Goal: Communication & Community: Answer question/provide support

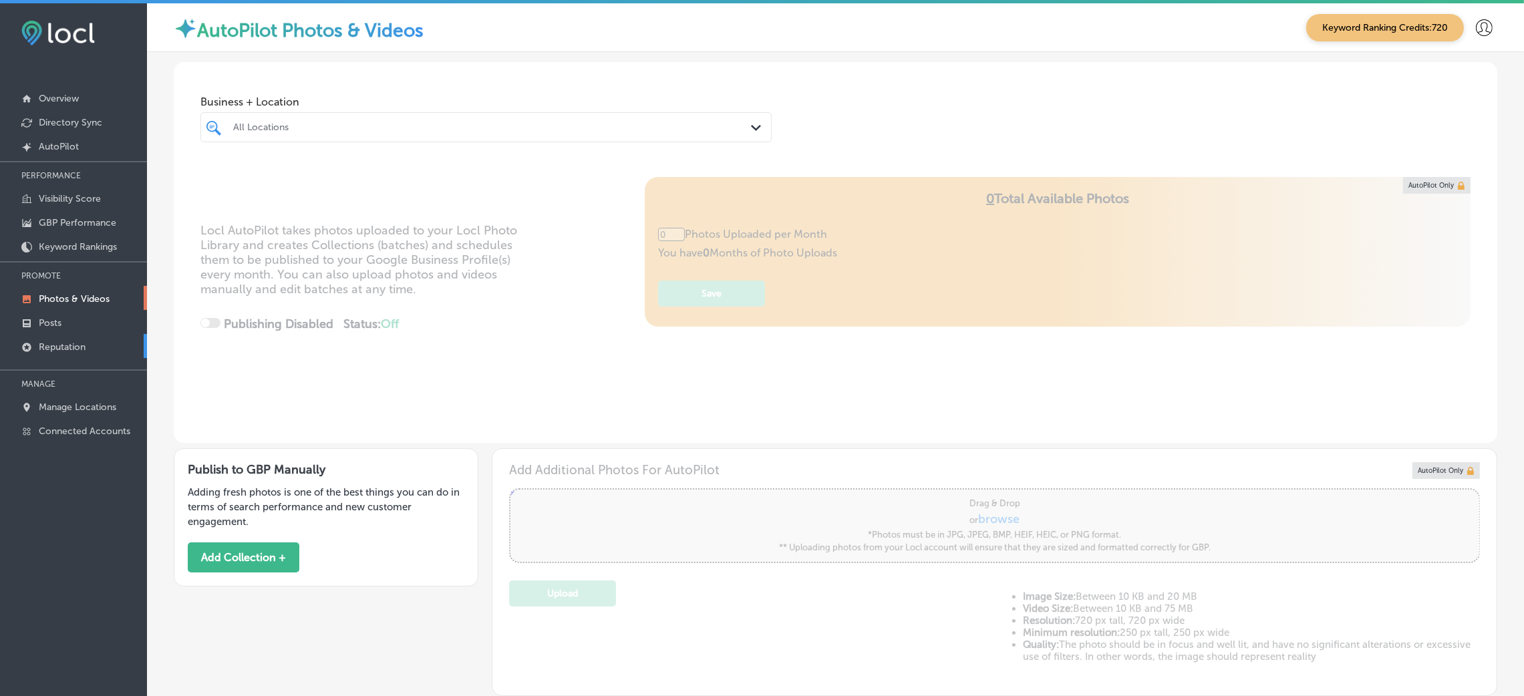
click at [70, 338] on link "Reputation" at bounding box center [73, 346] width 147 height 24
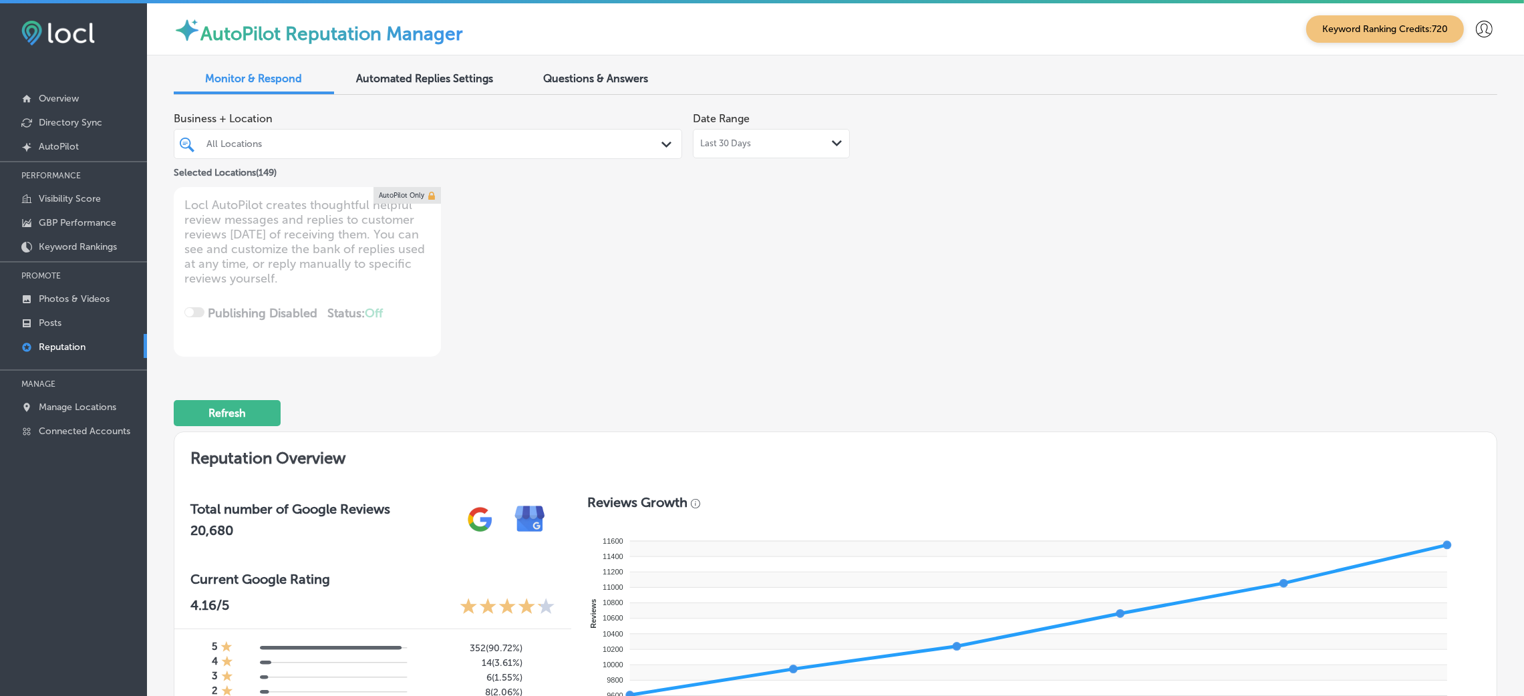
click at [315, 152] on div at bounding box center [405, 144] width 401 height 18
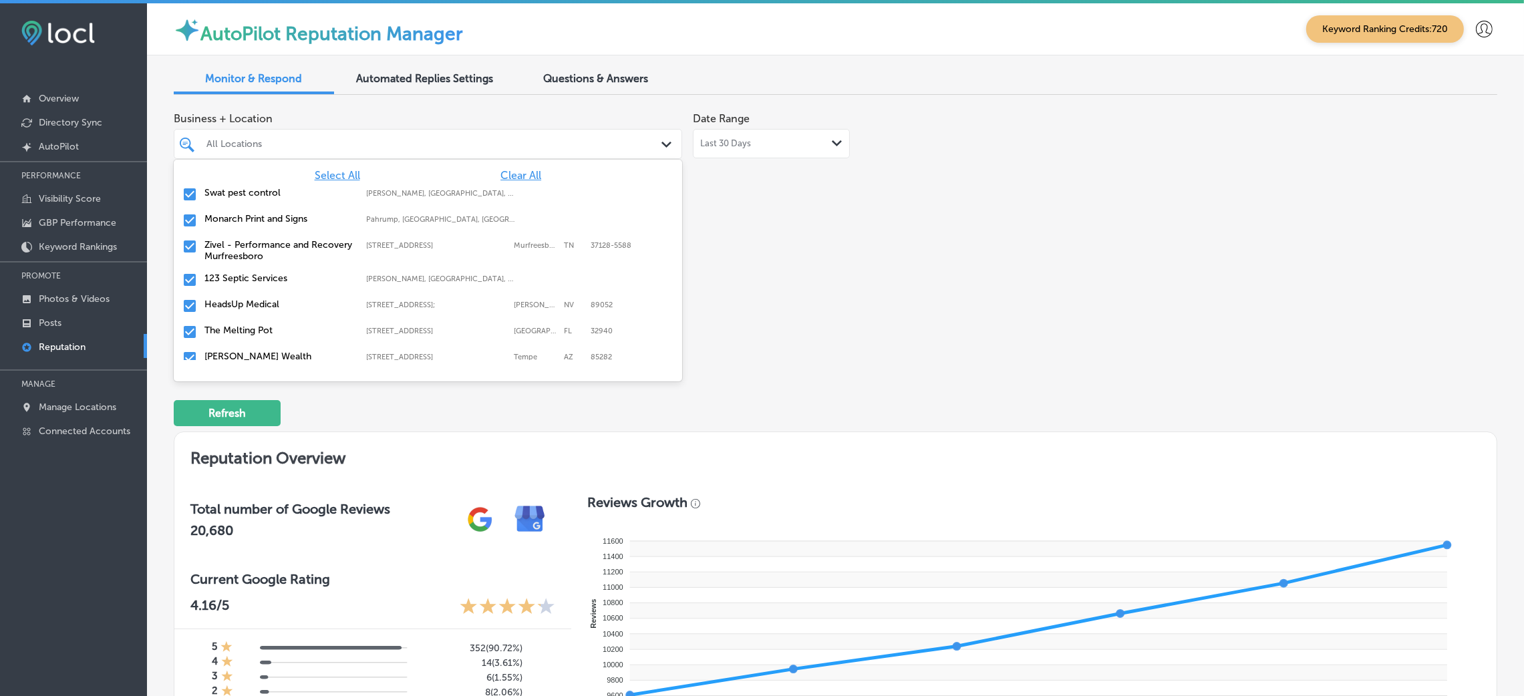
click at [913, 263] on div "Business + Location option focused, 2 of 150. 150 results available. Use Up and…" at bounding box center [571, 231] width 794 height 251
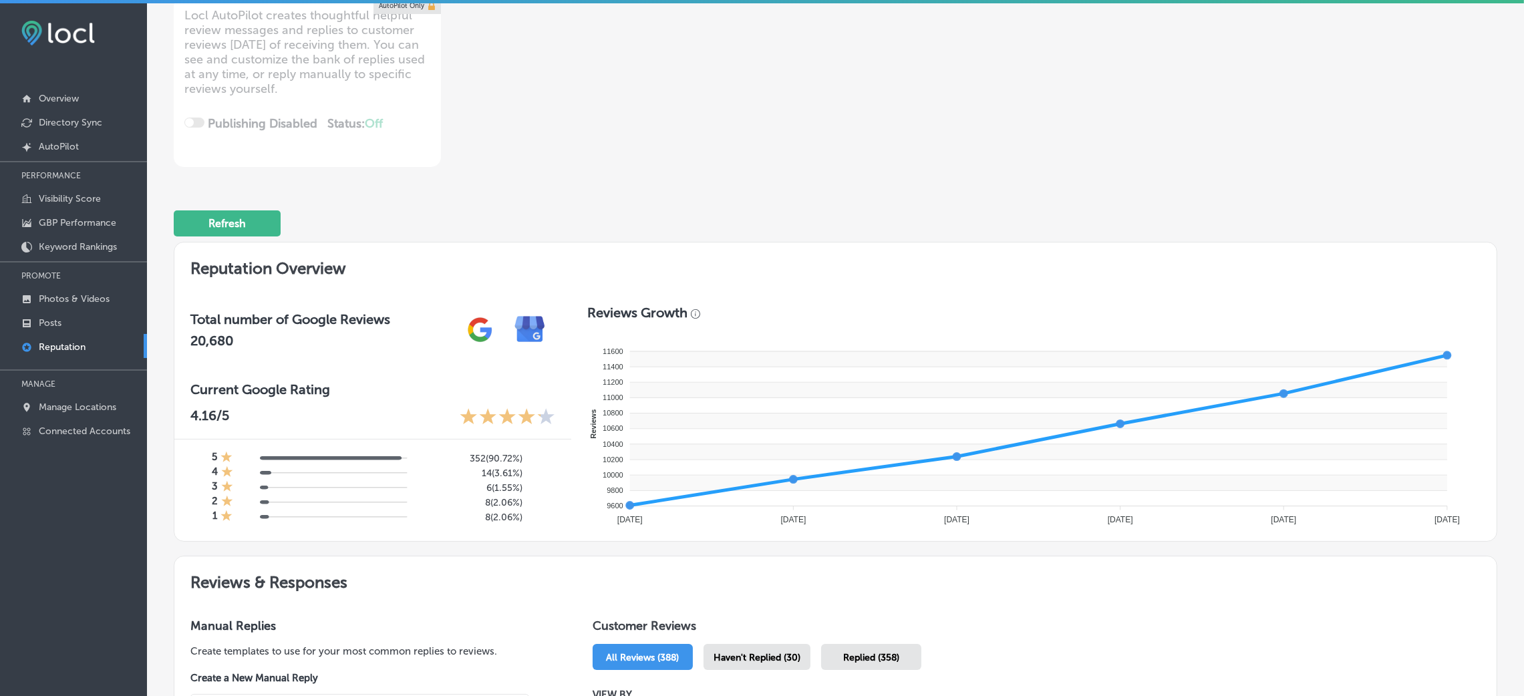
scroll to position [300, 0]
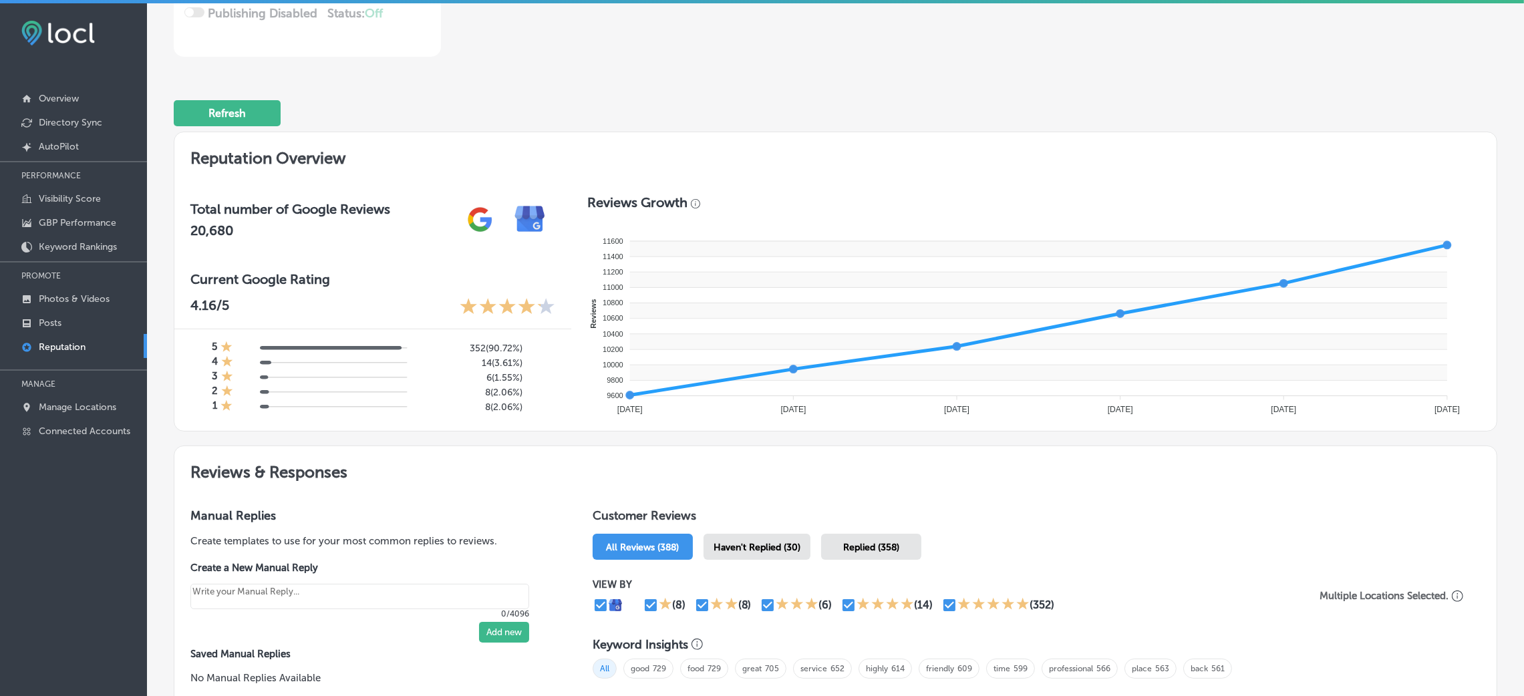
click at [768, 552] on div "Haven't Replied (30)" at bounding box center [757, 547] width 107 height 26
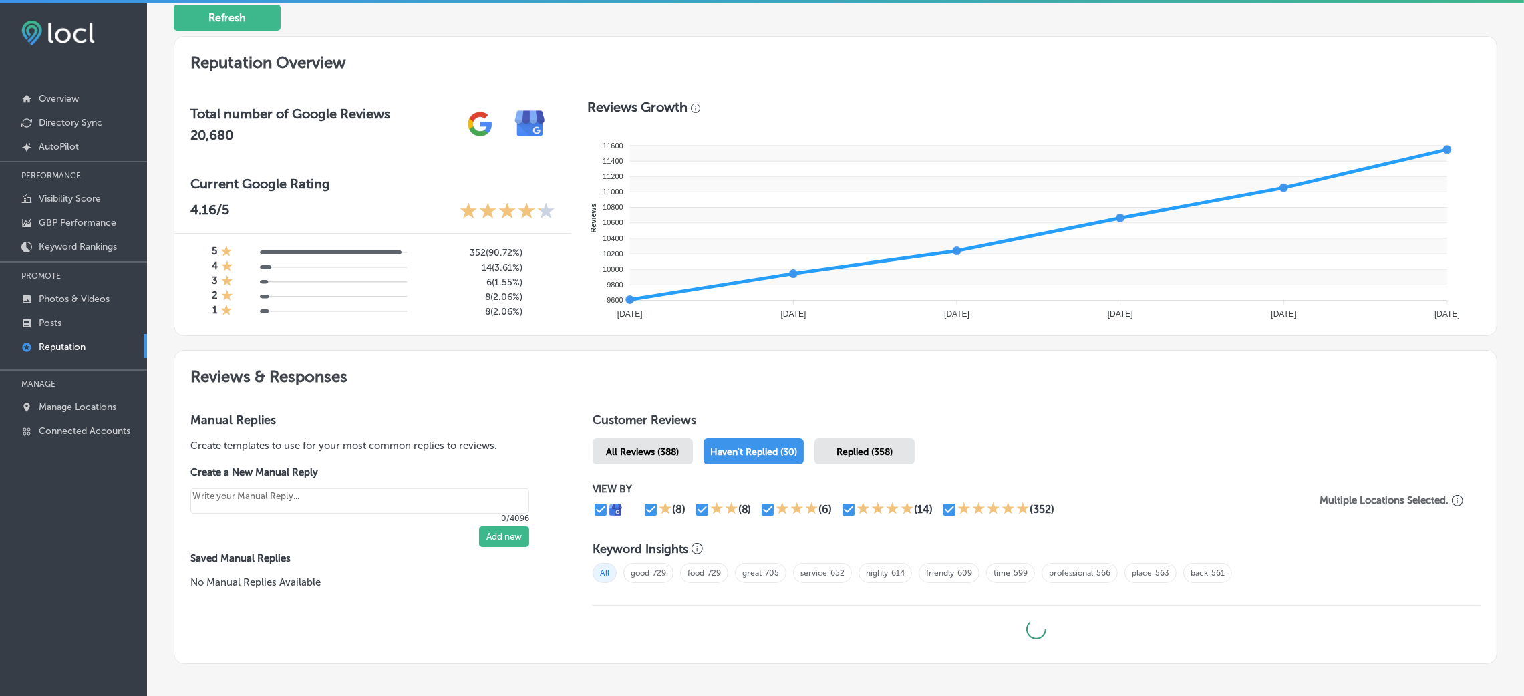
scroll to position [463, 0]
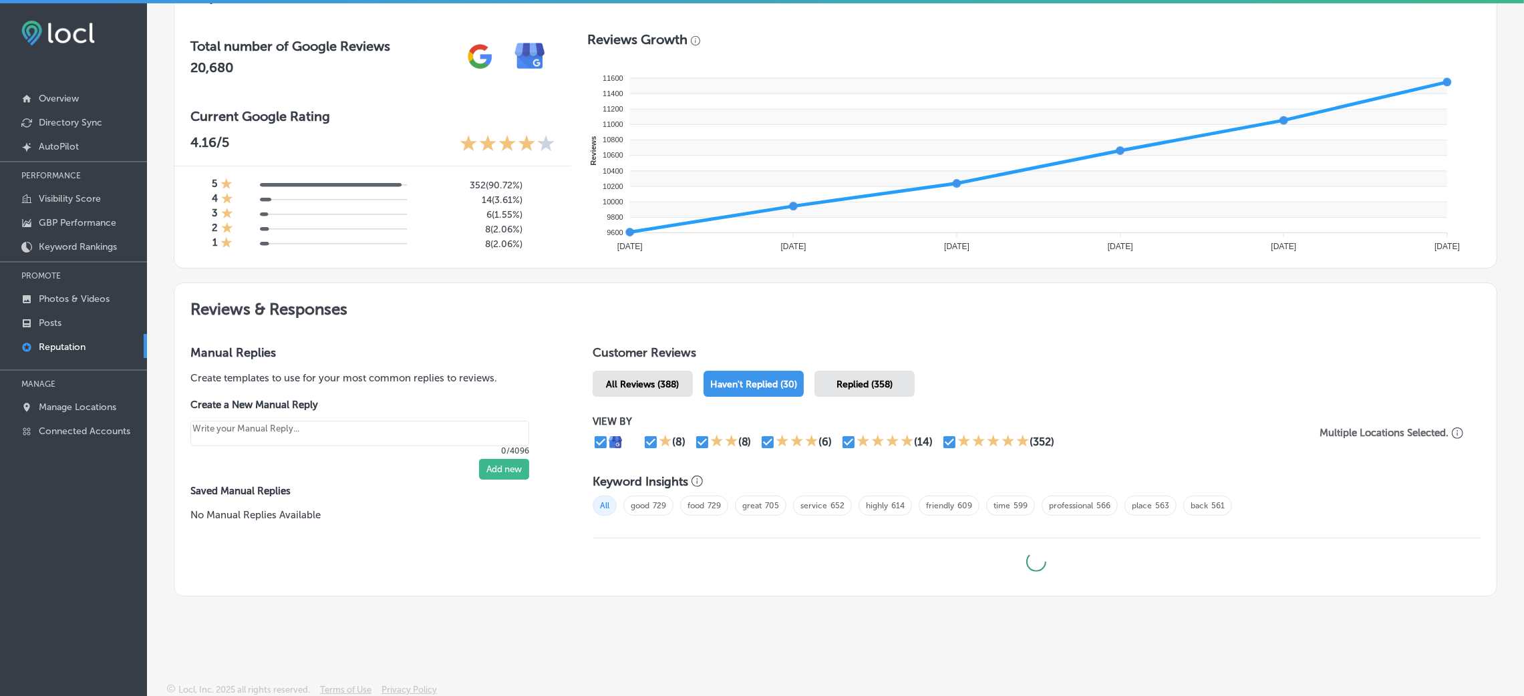
type textarea "x"
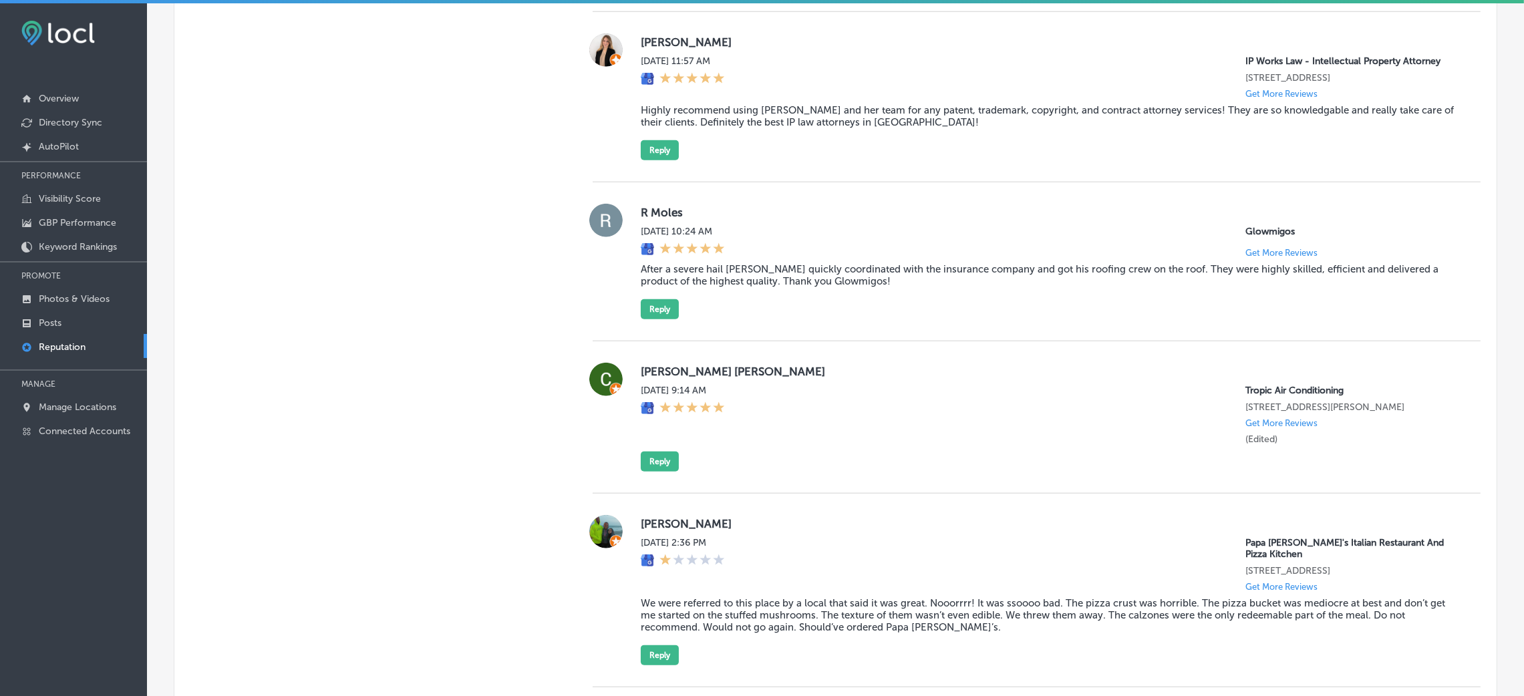
scroll to position [2066, 0]
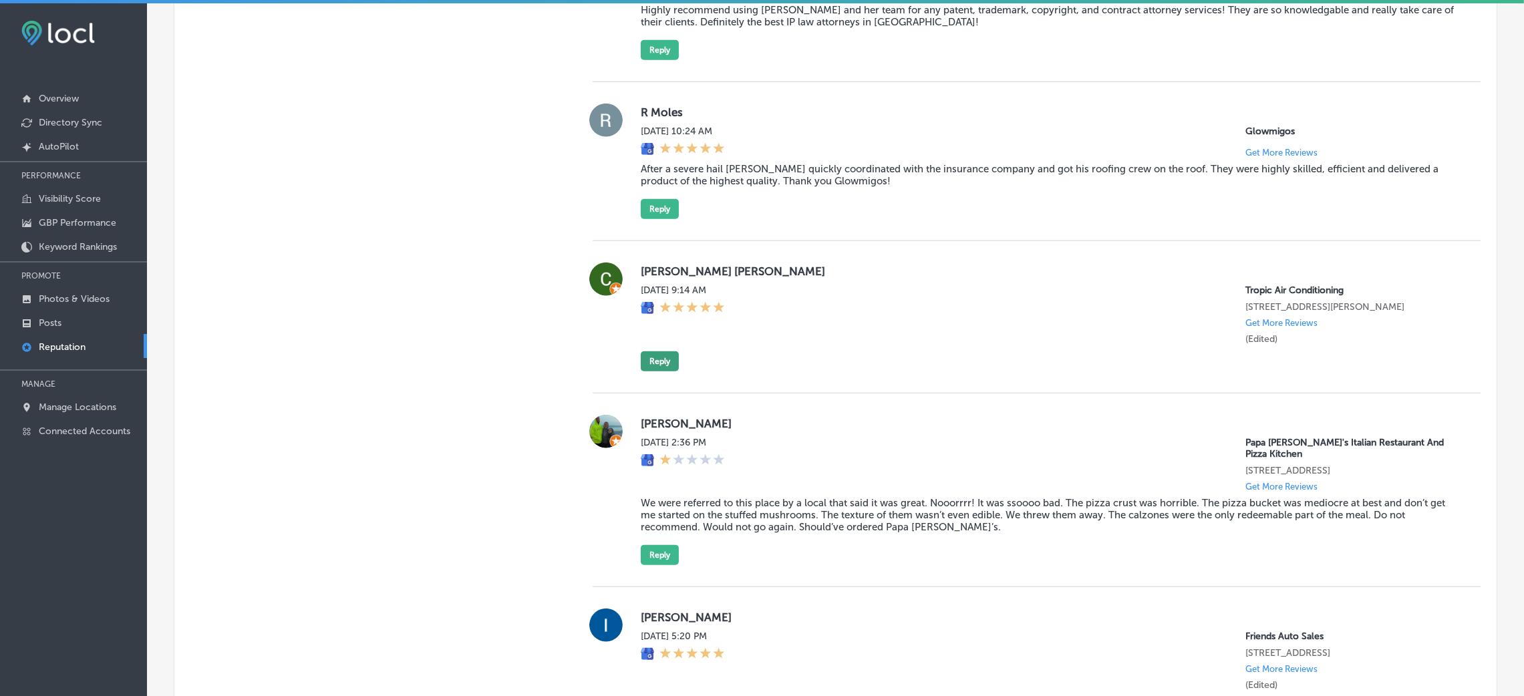
click at [665, 371] on button "Reply" at bounding box center [660, 361] width 38 height 20
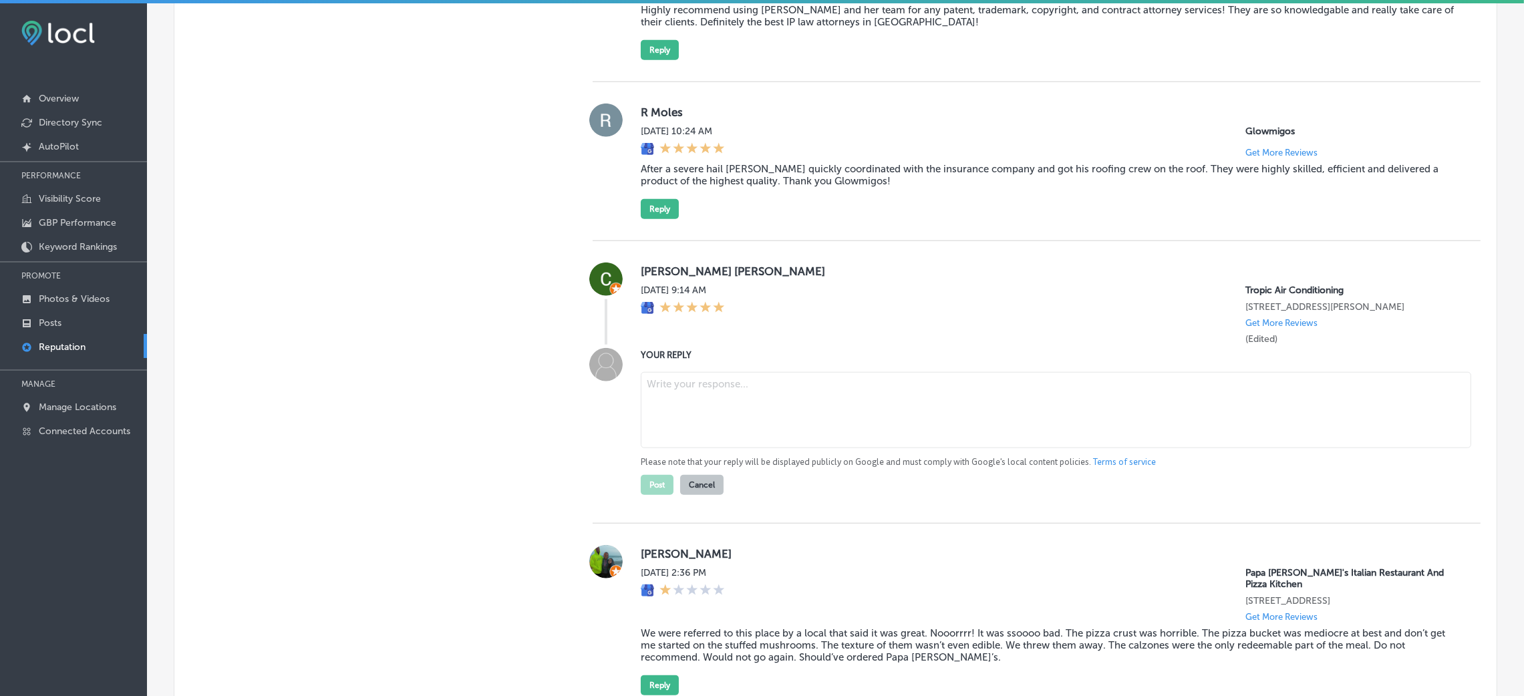
click at [725, 345] on div "[DATE] 9:14 AM" at bounding box center [683, 315] width 84 height 60
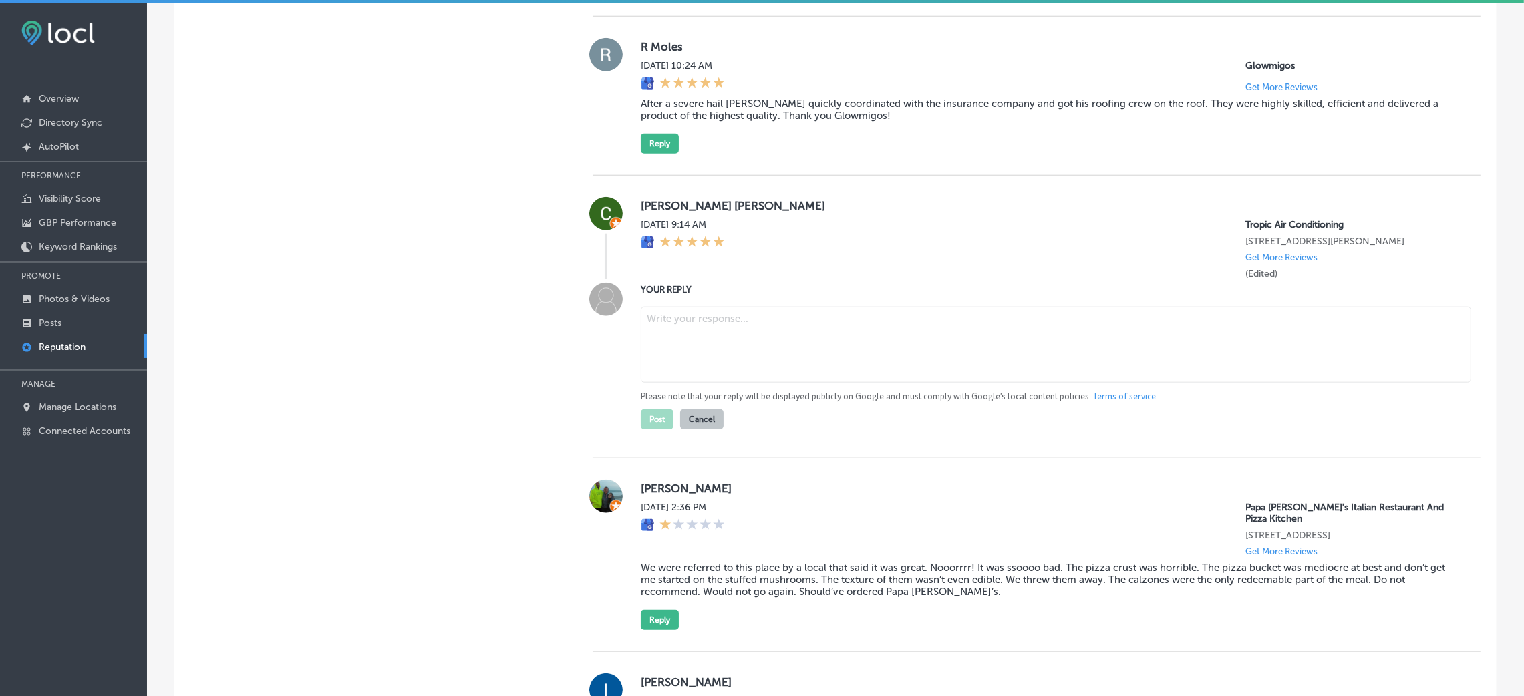
scroll to position [2167, 0]
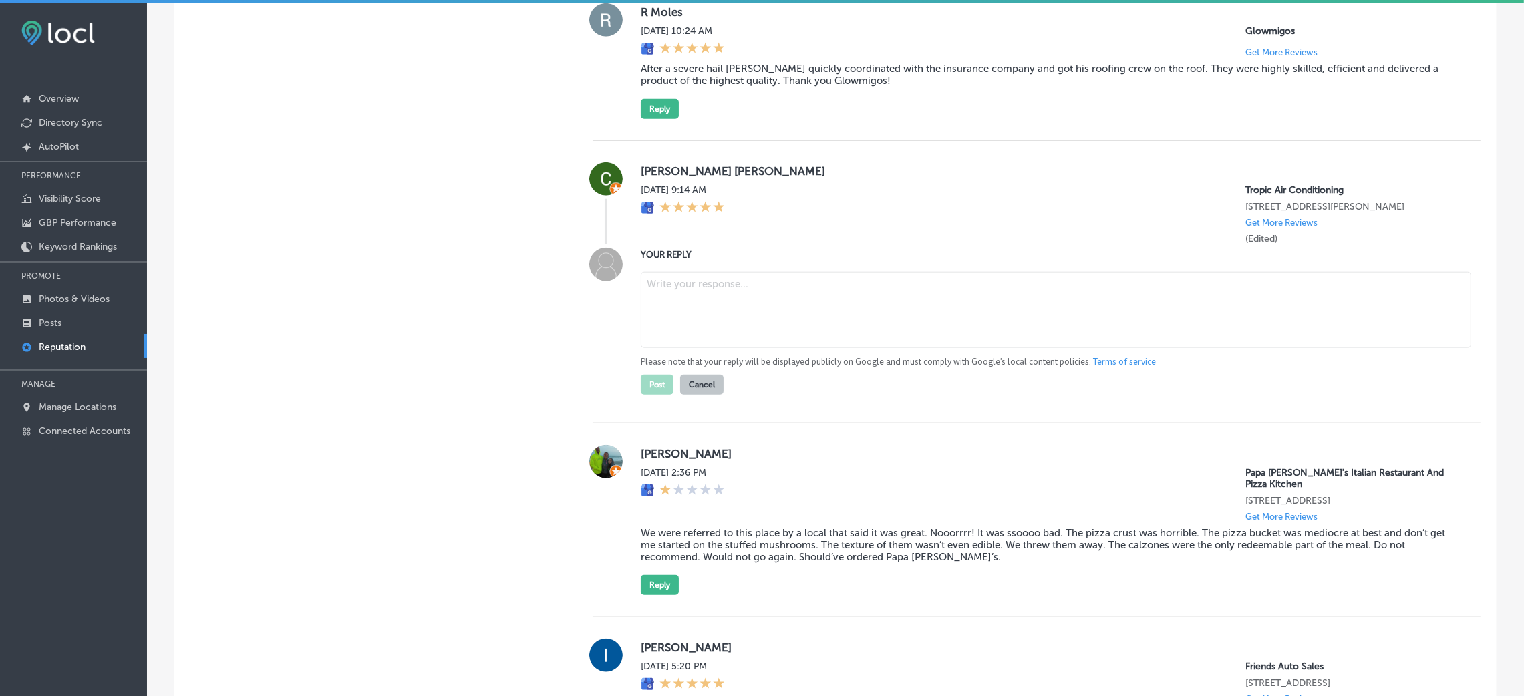
click at [880, 334] on textarea at bounding box center [1056, 310] width 830 height 76
click at [734, 343] on textarea at bounding box center [1056, 310] width 830 height 76
paste textarea "Thank you for the 5-star review! We’re so happy to hear that you had a great ex…"
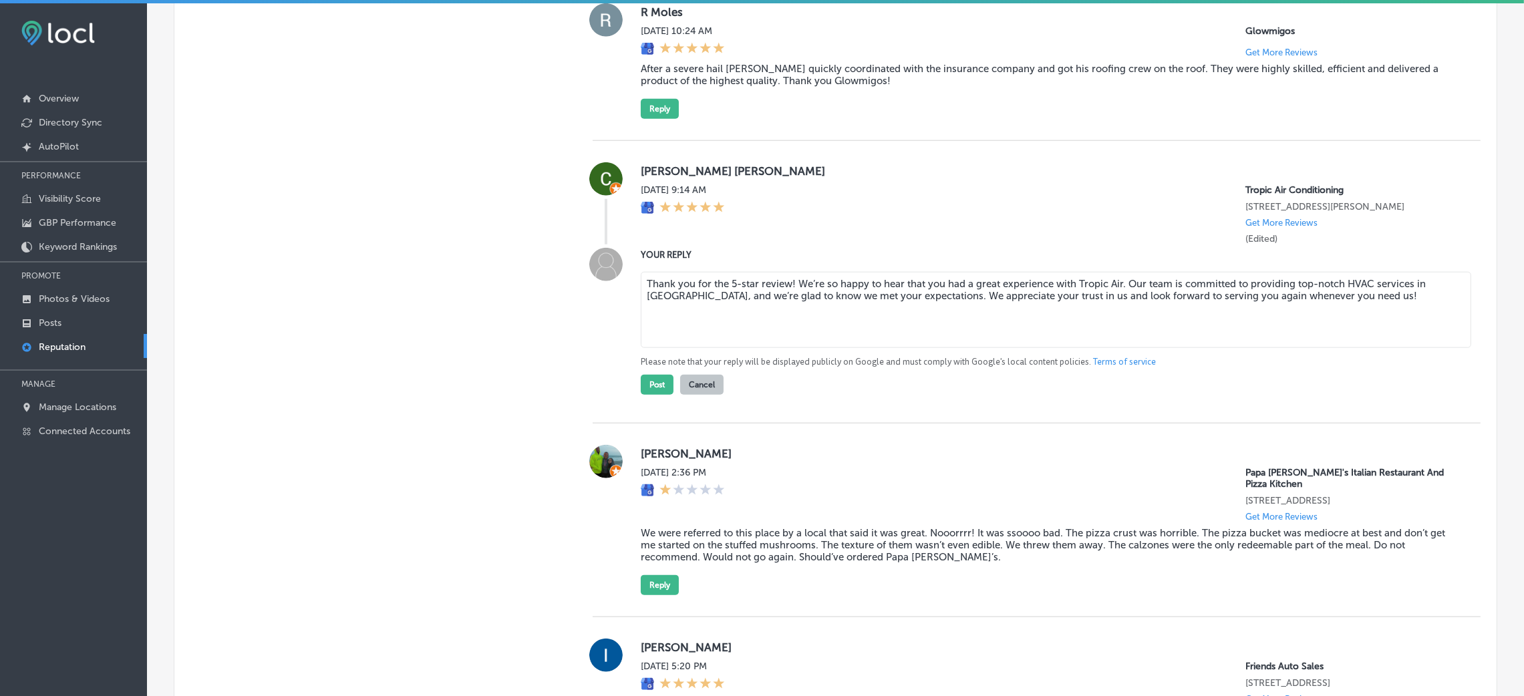
click at [789, 311] on textarea "Thank you for the 5-star review! We’re so happy to hear that you had a great ex…" at bounding box center [1056, 310] width 830 height 76
type textarea "Thank you for the 5-star review, [PERSON_NAME]! We’re so happy to hear that you…"
click at [654, 395] on button "Post" at bounding box center [657, 385] width 33 height 20
type textarea "x"
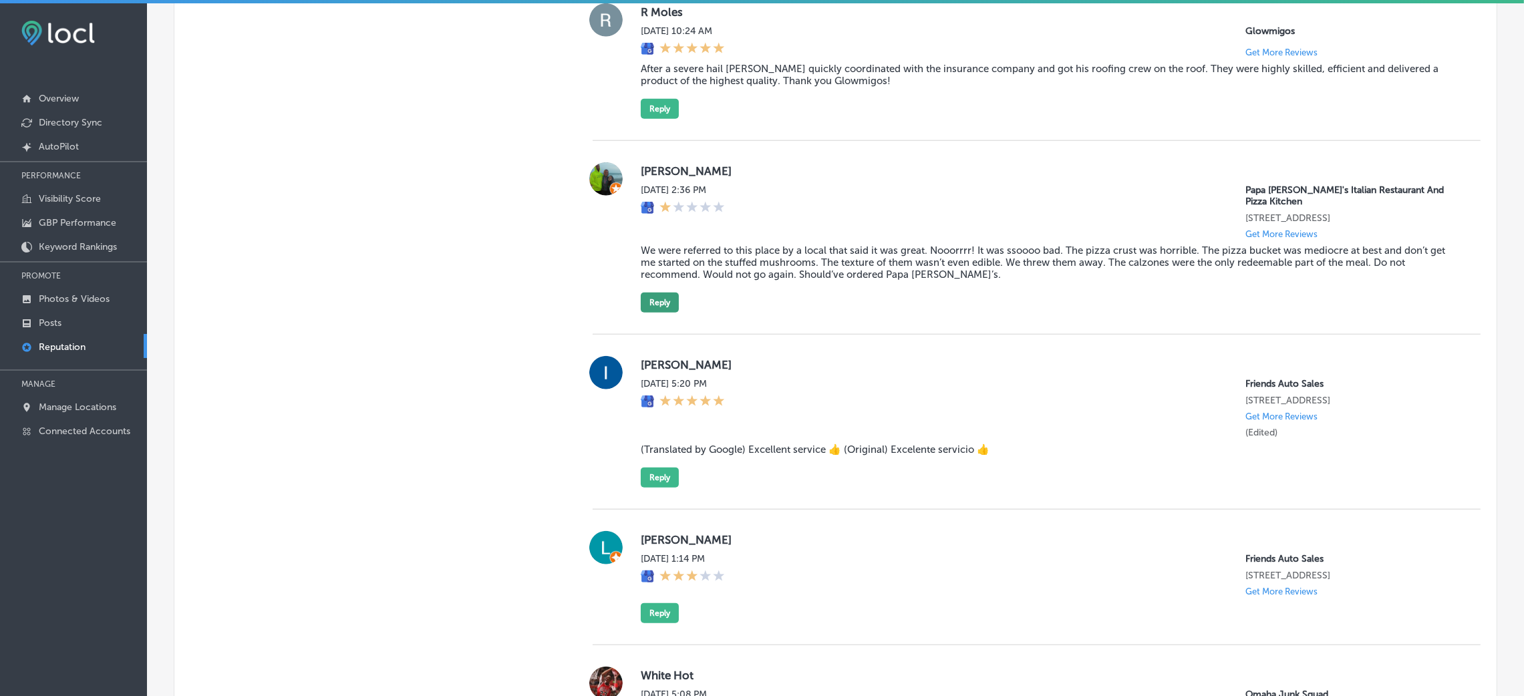
click at [641, 313] on button "Reply" at bounding box center [660, 303] width 38 height 20
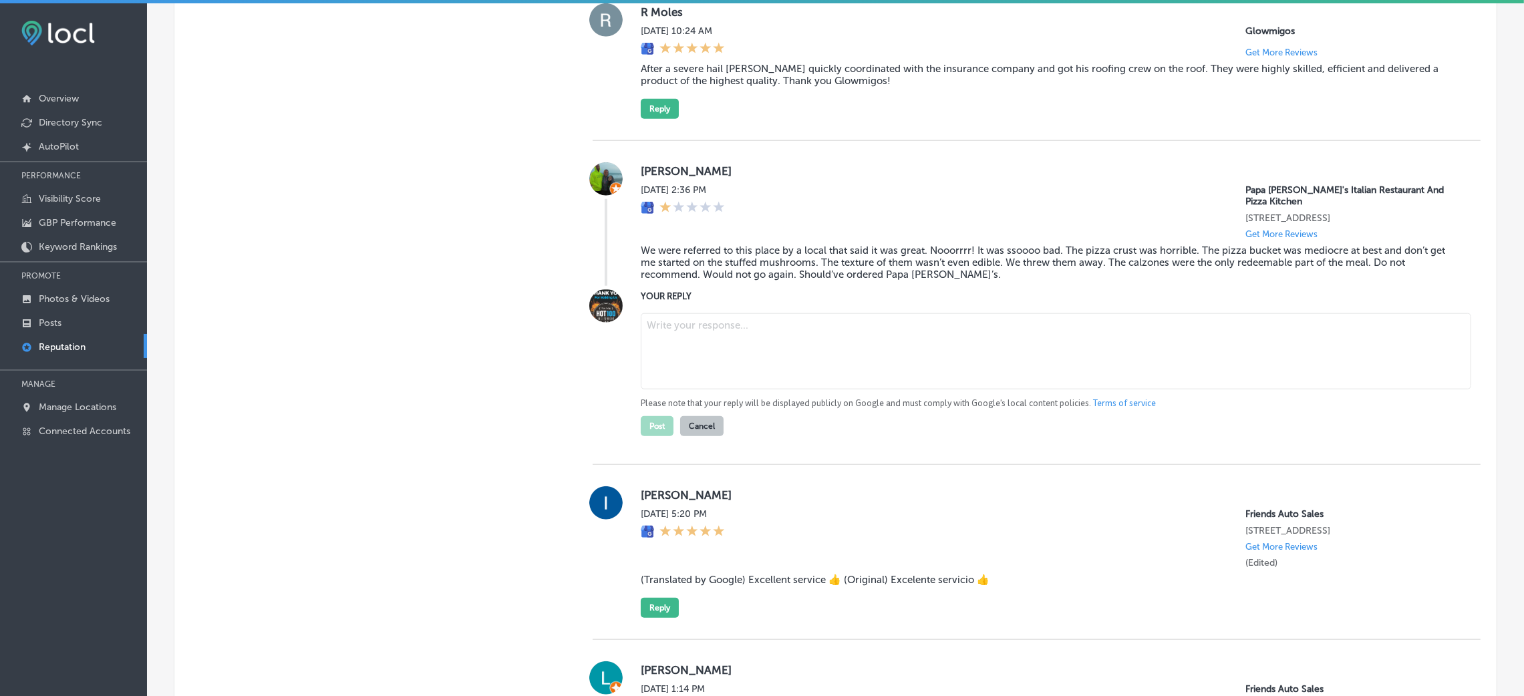
click at [686, 350] on textarea at bounding box center [1056, 351] width 830 height 76
paste textarea "Thank you for your feedback. We're truly sorry to hear that your experience at …"
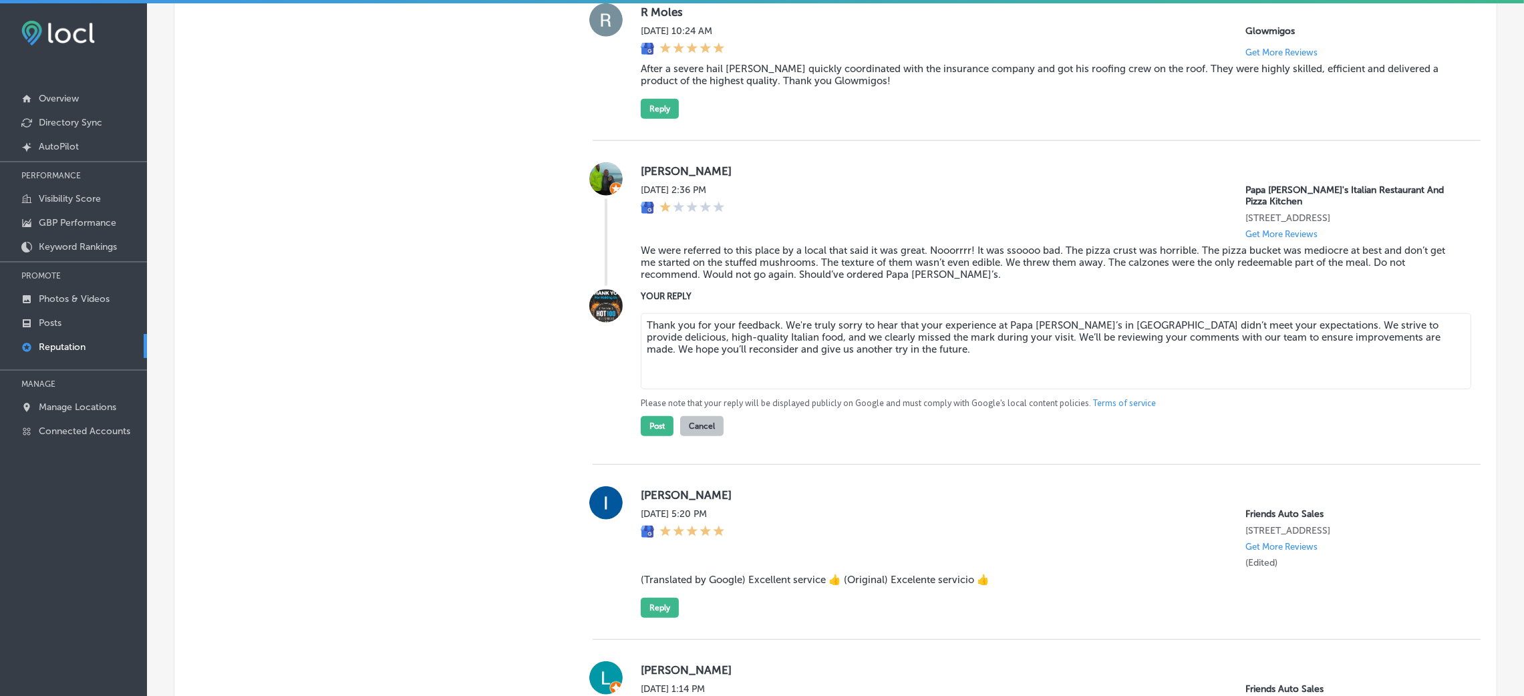
type textarea "Thank you for your feedback. We're truly sorry to hear that your experience at …"
click at [919, 335] on div "Thank you for your feedback. We're truly sorry to hear that your experience at …" at bounding box center [1050, 372] width 818 height 128
click at [647, 436] on button "Post" at bounding box center [657, 426] width 33 height 20
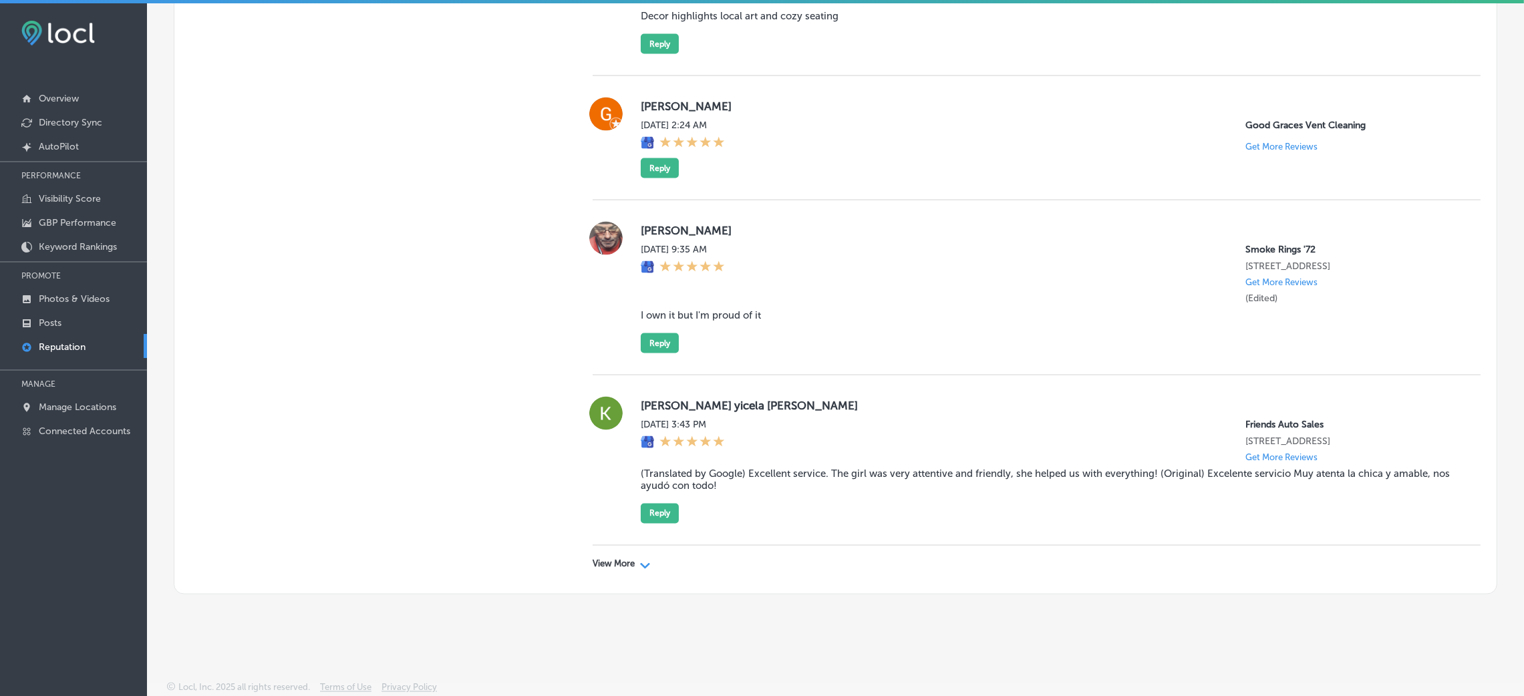
scroll to position [3369, 0]
click at [593, 567] on p "View More" at bounding box center [614, 564] width 42 height 11
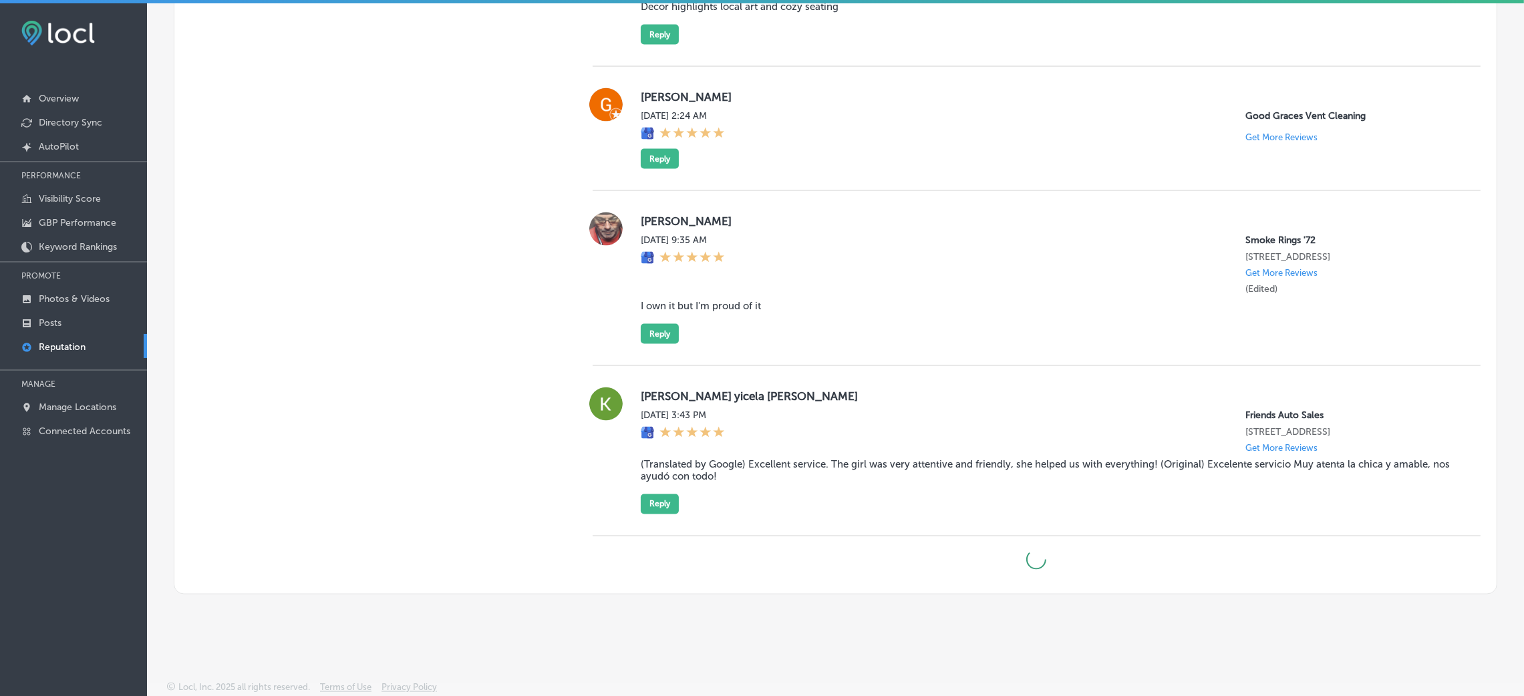
type textarea "x"
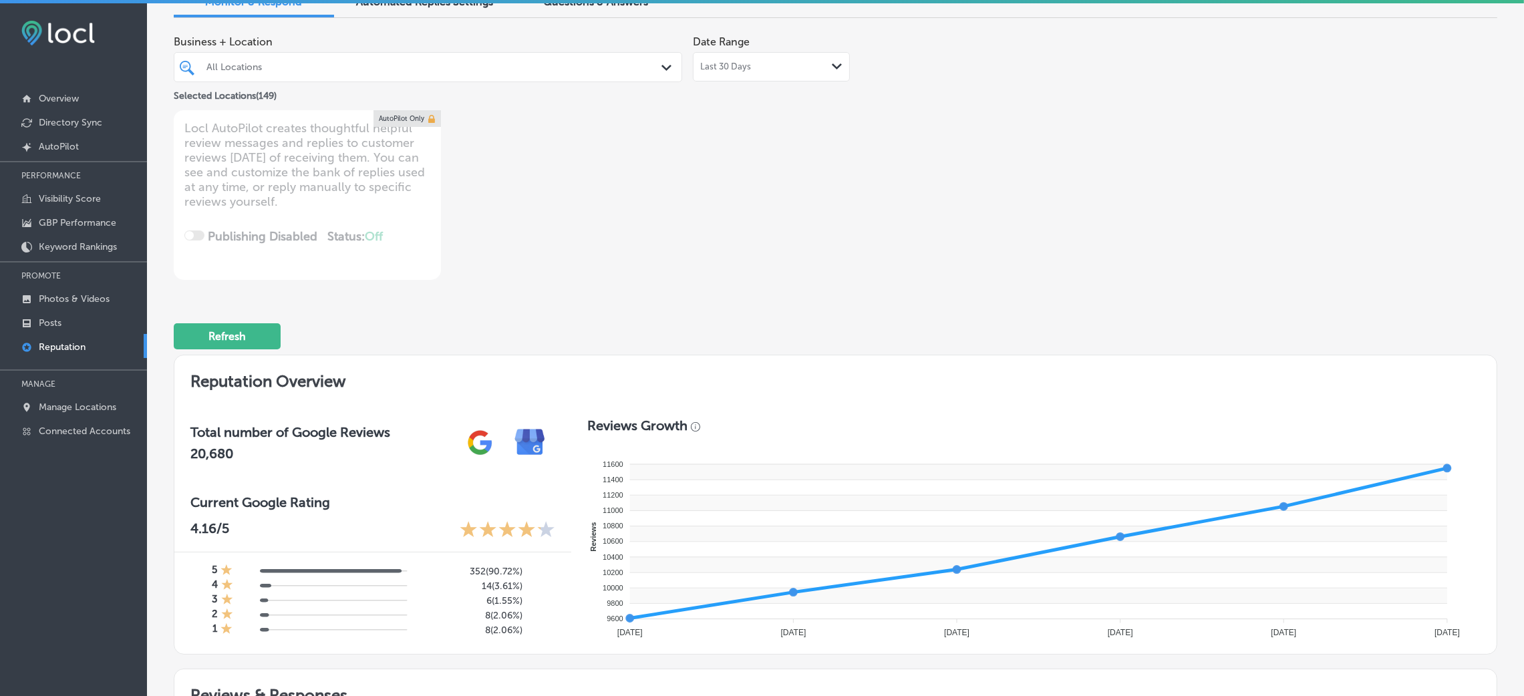
scroll to position [0, 0]
